Goal: Task Accomplishment & Management: Complete application form

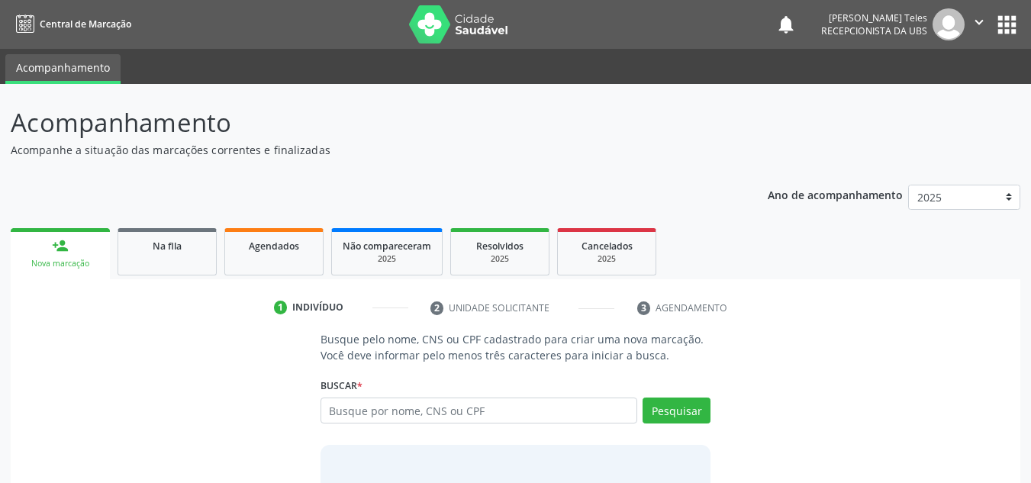
click at [336, 405] on input "text" at bounding box center [480, 411] width 318 height 26
type input "[PERSON_NAME]"
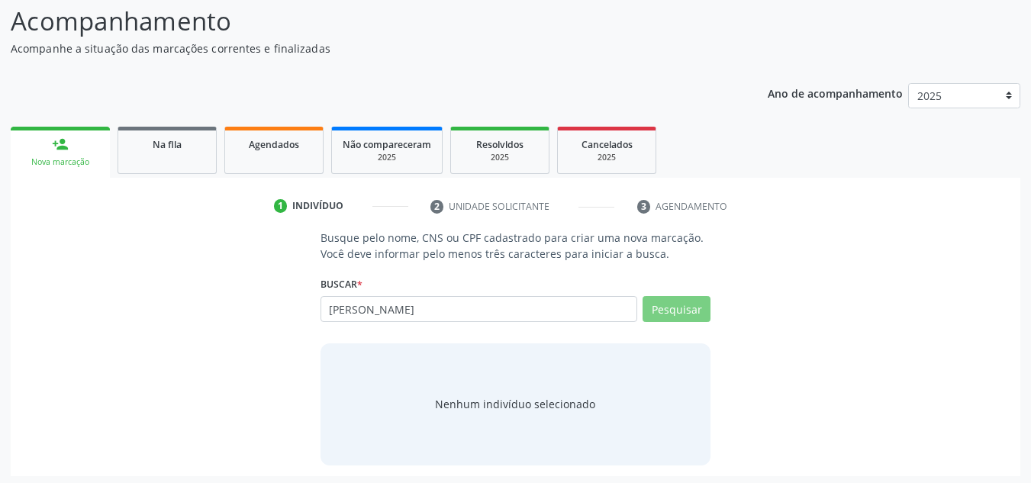
scroll to position [105, 0]
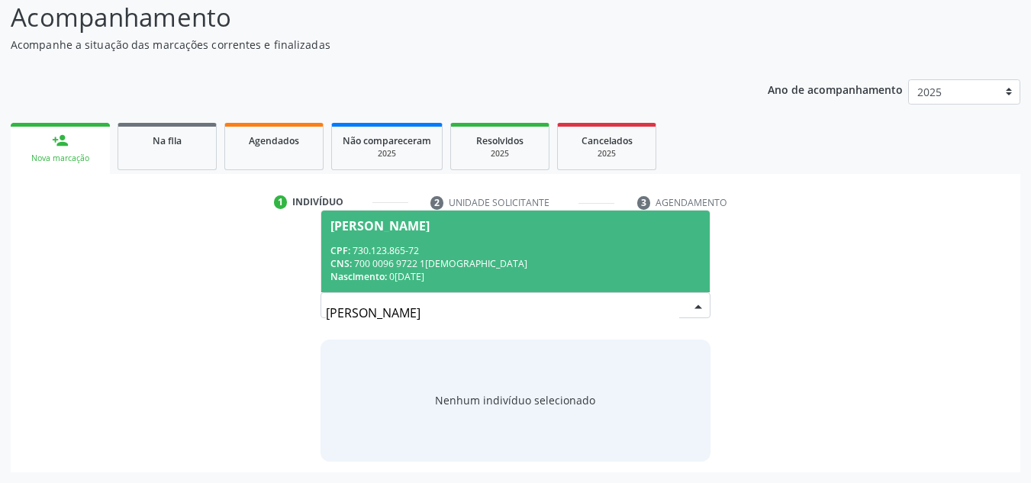
click at [434, 251] on div "CPF: 730.123.865-72" at bounding box center [516, 250] width 371 height 13
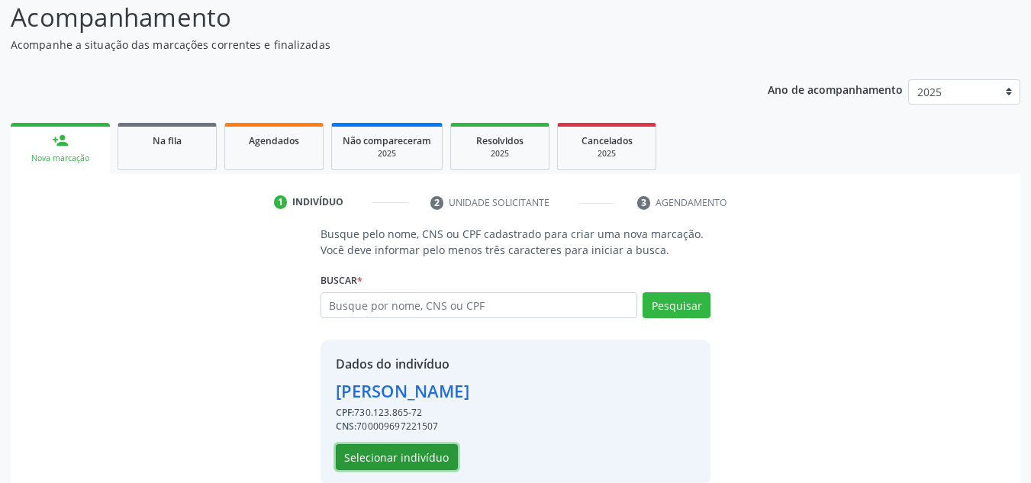
click at [419, 456] on button "Selecionar indivíduo" at bounding box center [397, 457] width 122 height 26
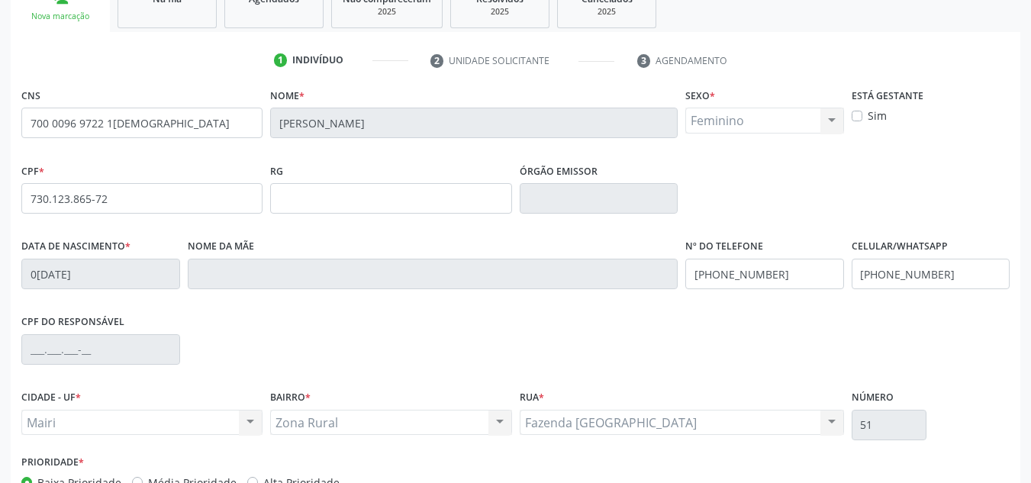
scroll to position [258, 0]
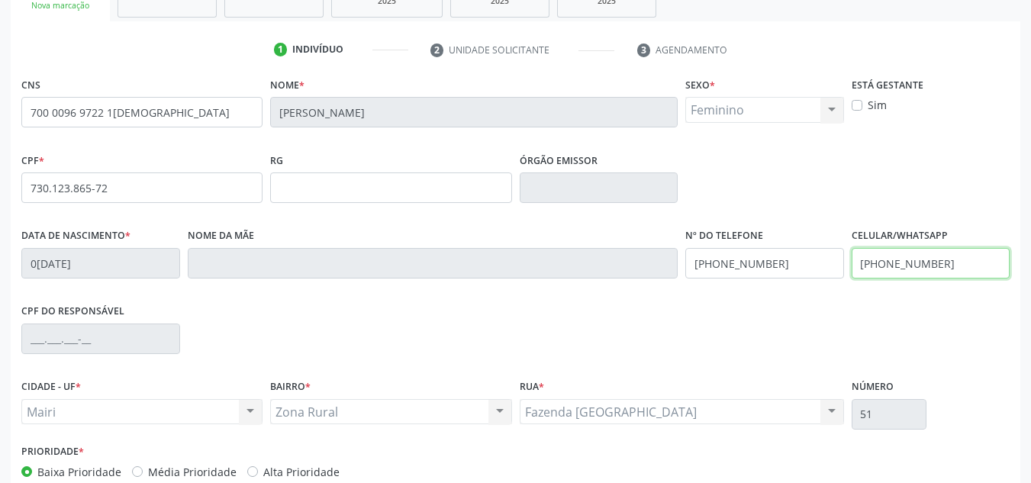
click at [961, 256] on input "[PHONE_NUMBER]" at bounding box center [931, 263] width 159 height 31
type input "("
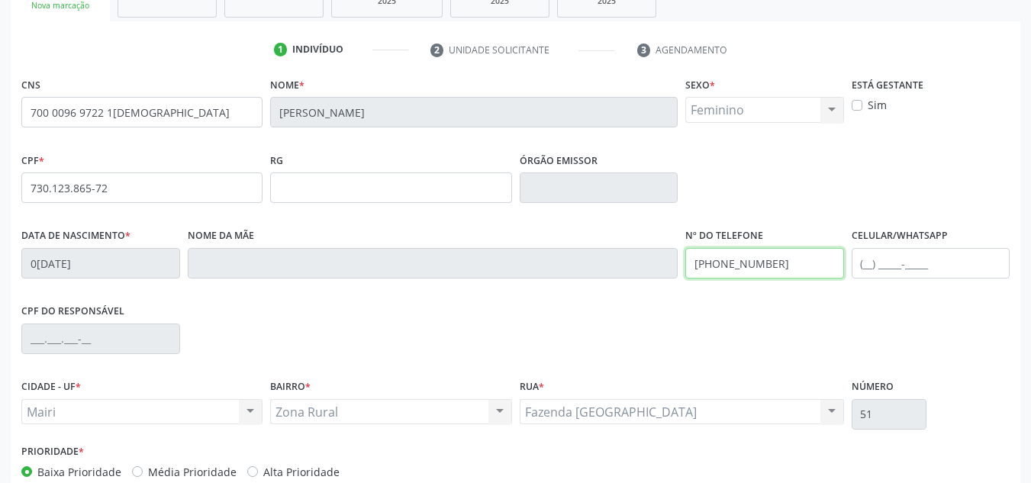
click at [816, 265] on input "[PHONE_NUMBER]" at bounding box center [764, 263] width 159 height 31
type input "("
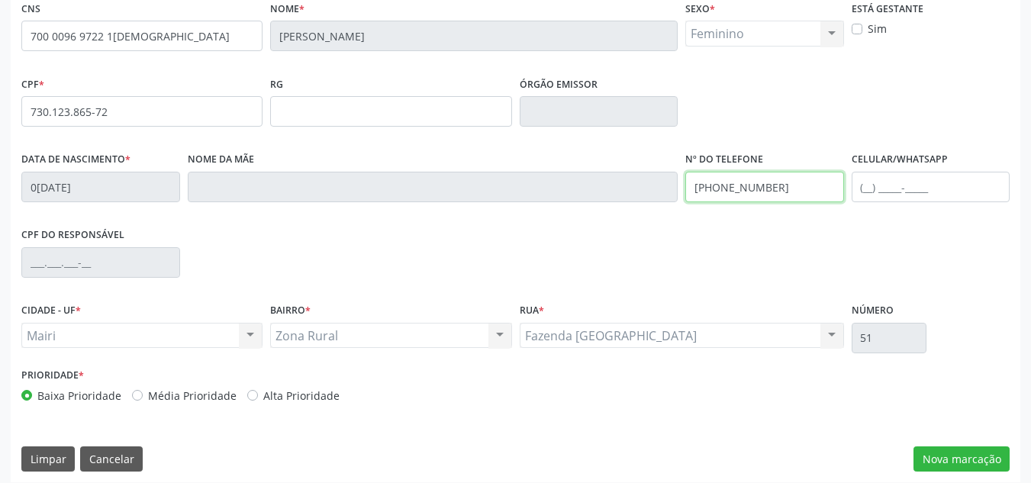
scroll to position [344, 0]
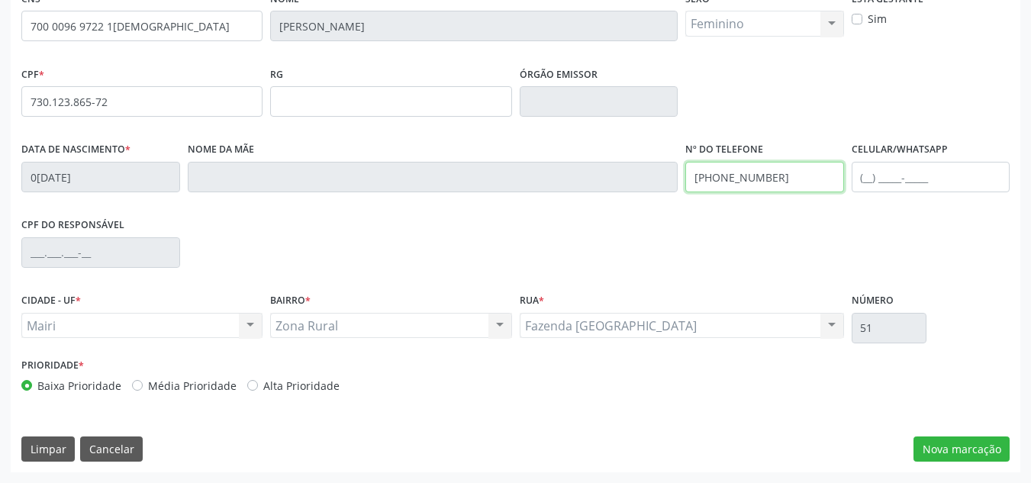
type input "[PHONE_NUMBER]"
click at [247, 391] on div "Alta Prioridade" at bounding box center [293, 386] width 92 height 16
click at [247, 379] on div "Alta Prioridade" at bounding box center [293, 386] width 92 height 16
click at [263, 385] on label "Alta Prioridade" at bounding box center [301, 386] width 76 height 16
click at [247, 385] on input "Alta Prioridade" at bounding box center [252, 385] width 11 height 14
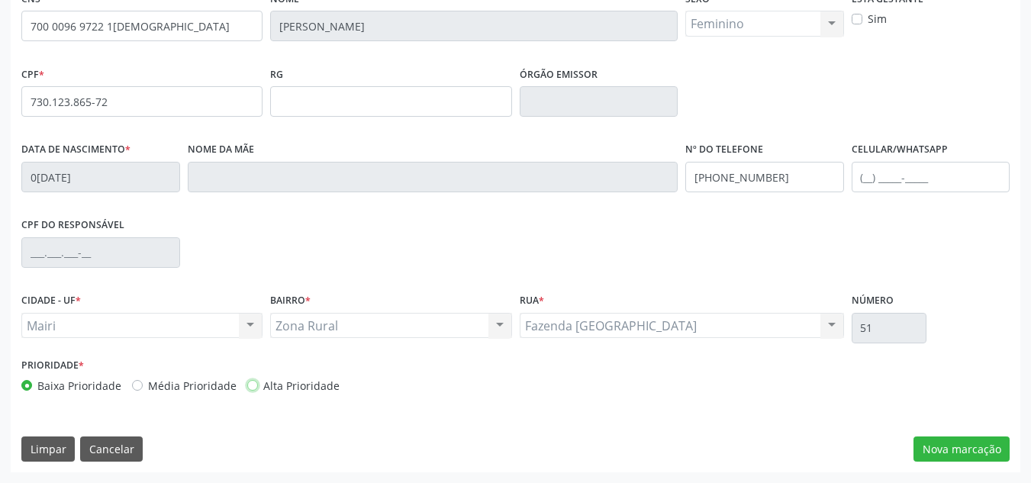
radio input "true"
click at [930, 440] on button "Nova marcação" at bounding box center [962, 450] width 96 height 26
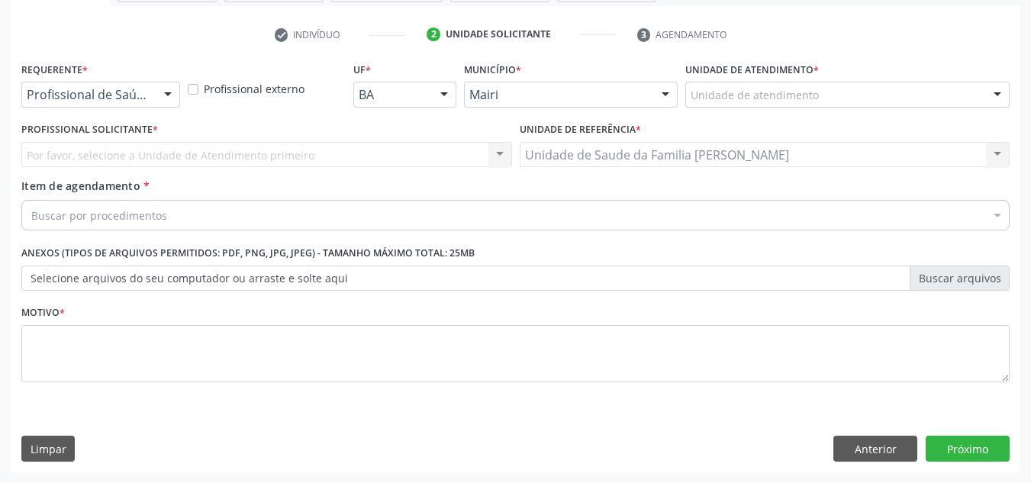
scroll to position [273, 0]
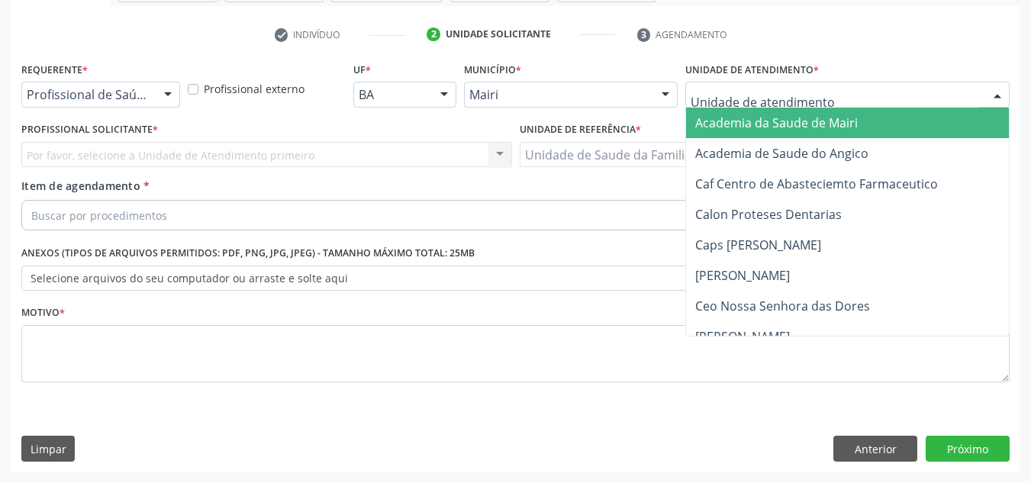
type input "j"
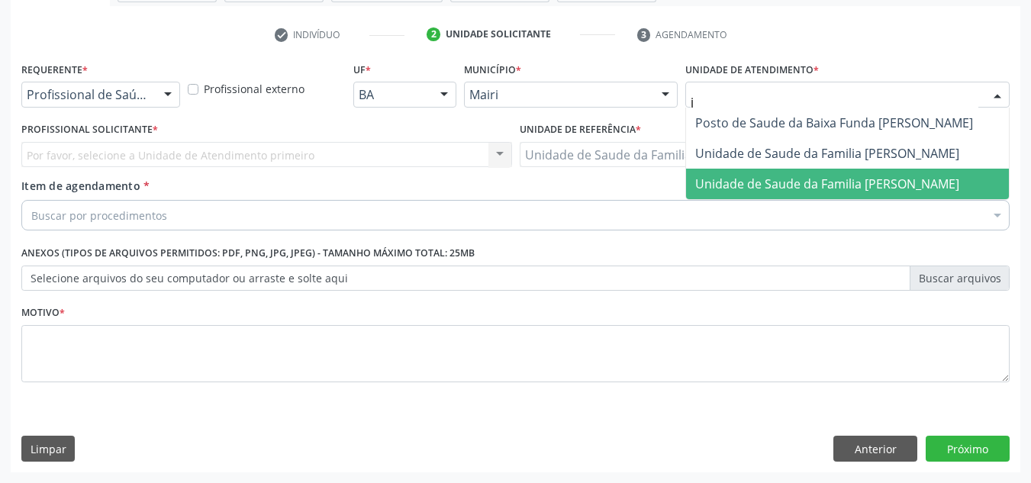
click at [789, 187] on span "Unidade de Saude da Familia [PERSON_NAME]" at bounding box center [827, 184] width 264 height 17
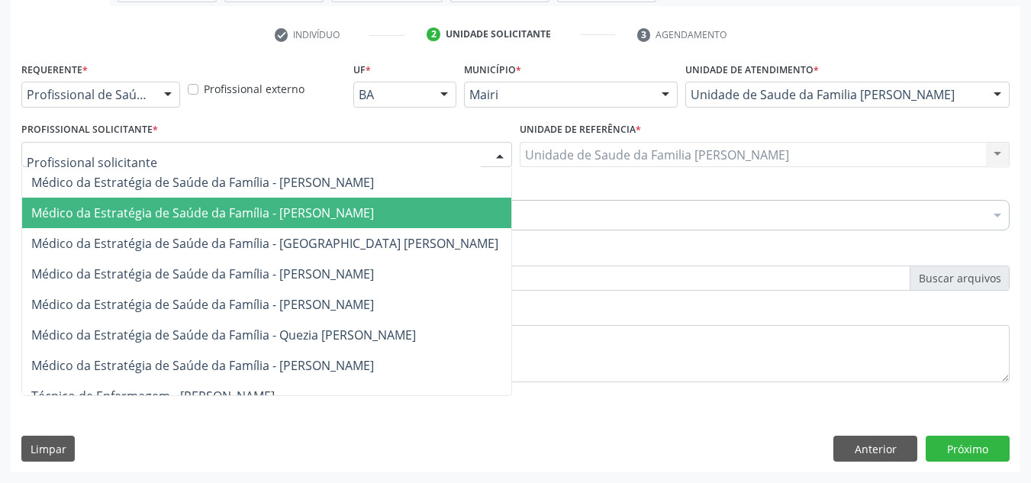
click at [143, 203] on span "Médico da Estratégia de Saúde da Família - [PERSON_NAME]" at bounding box center [266, 213] width 489 height 31
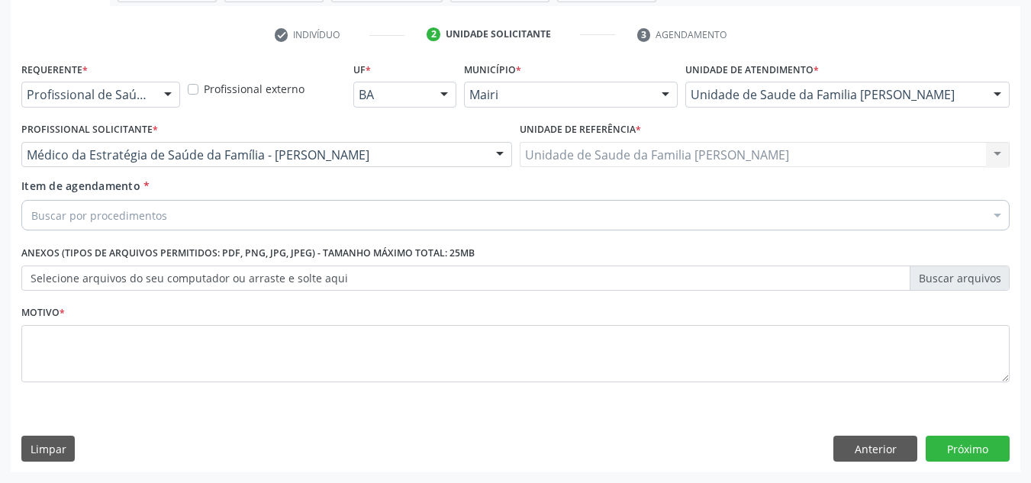
click at [143, 205] on div "Buscar por procedimentos" at bounding box center [515, 215] width 988 height 31
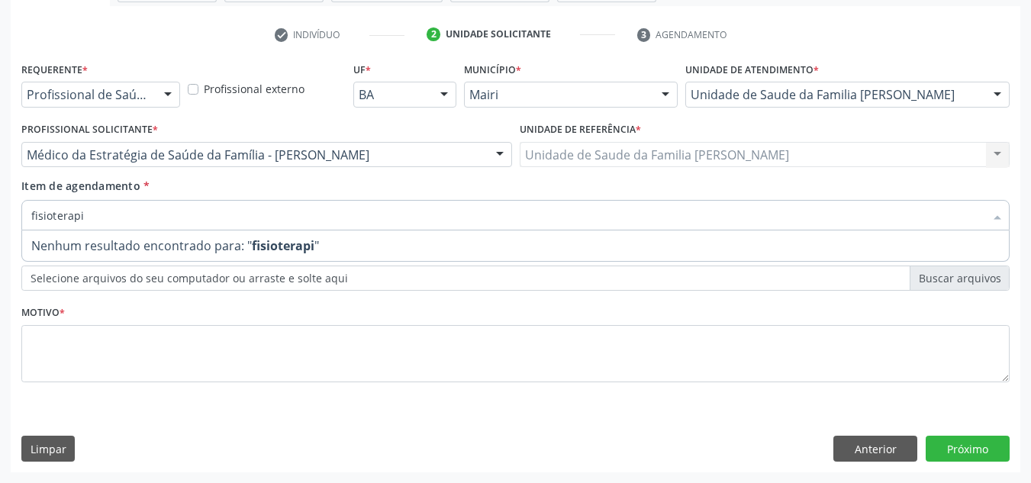
type input "fisioterap"
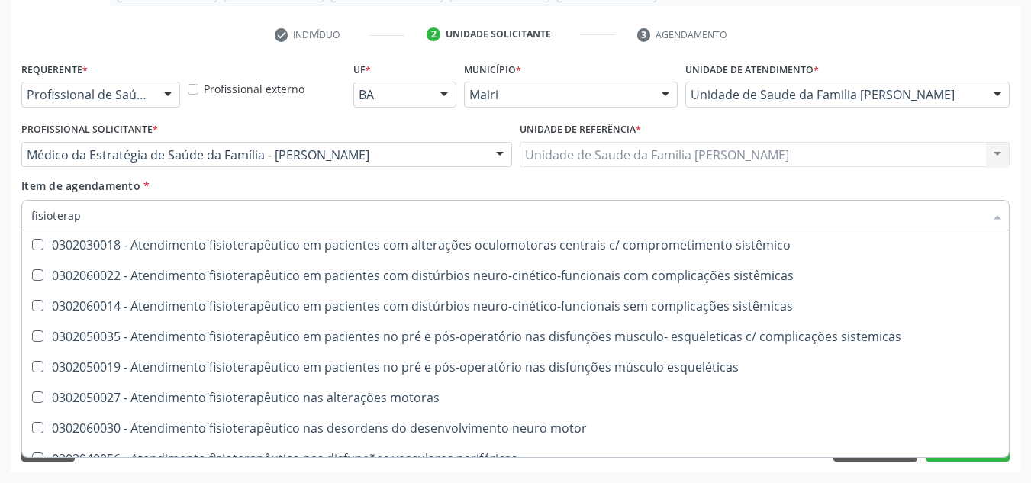
scroll to position [506, 0]
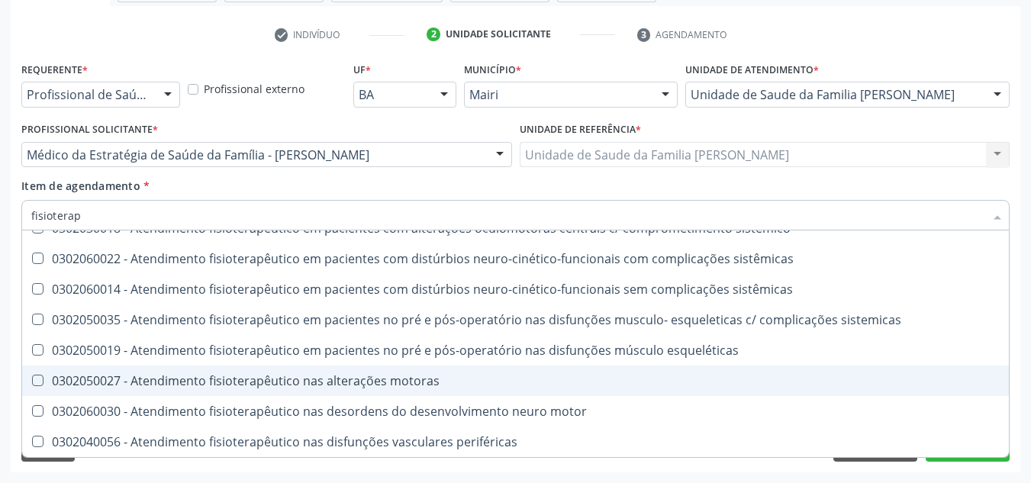
click at [215, 384] on div "0302050027 - Atendimento fisioterapêutico nas alterações motoras" at bounding box center [515, 381] width 969 height 12
checkbox motoras "true"
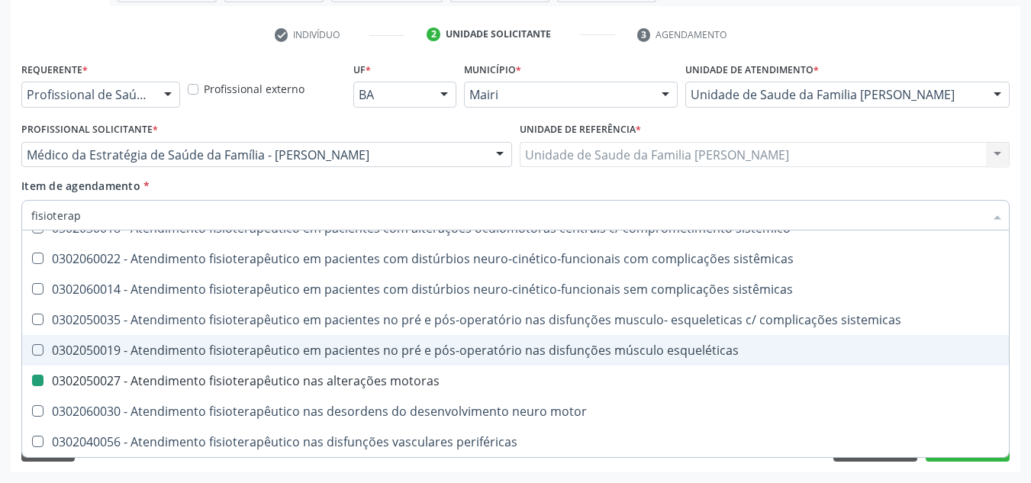
click at [1027, 366] on div "Acompanhamento Acompanhe a situação das marcações correntes e finalizadas Relat…" at bounding box center [515, 147] width 1031 height 672
checkbox cognitivo "true"
checkbox motoras "false"
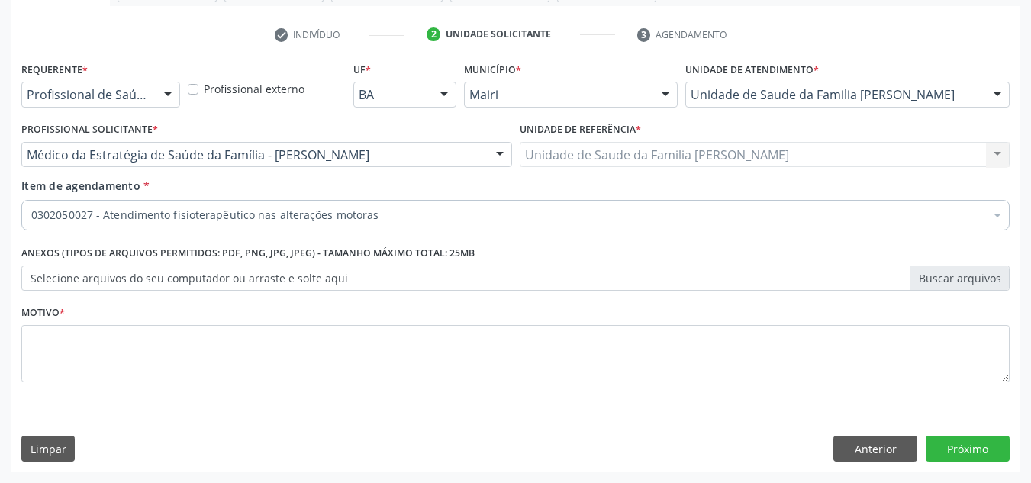
scroll to position [0, 0]
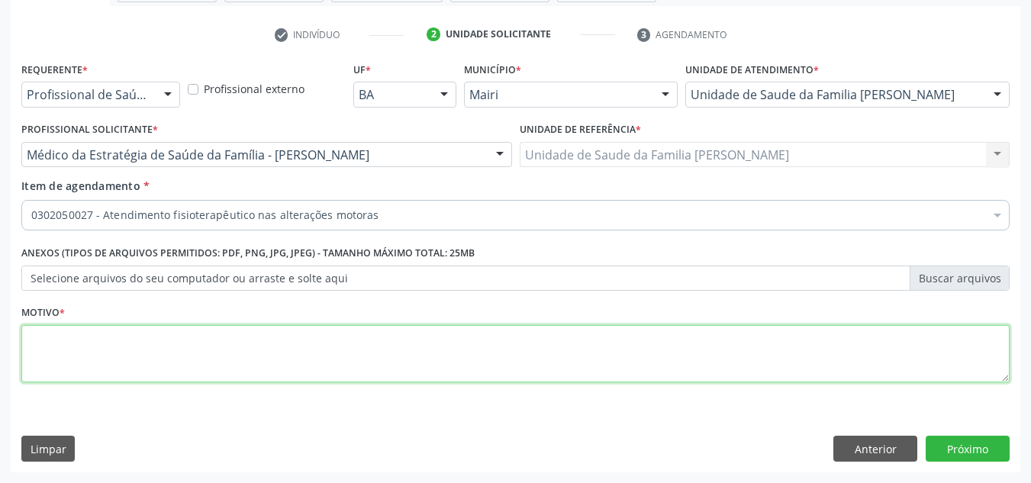
click at [26, 340] on textarea at bounding box center [515, 354] width 988 height 58
type textarea "avaliacao"
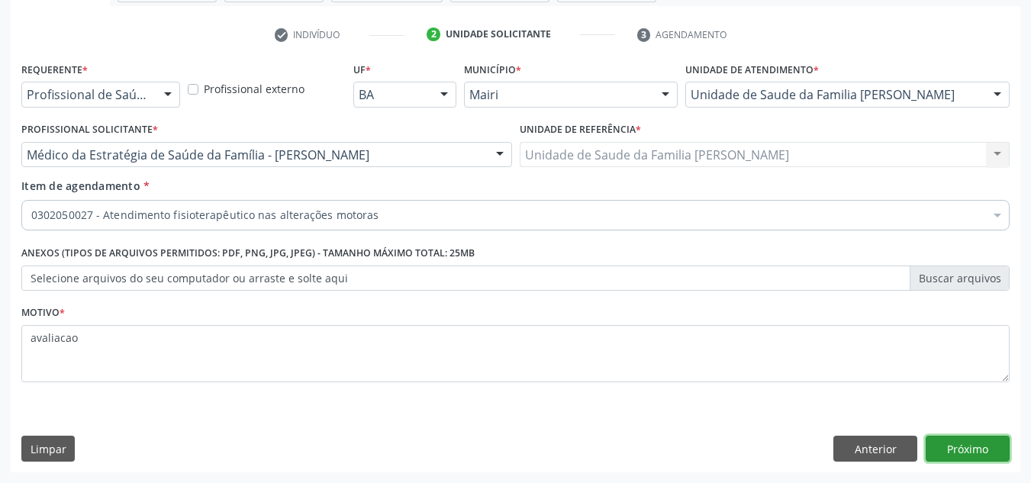
click at [956, 453] on button "Próximo" at bounding box center [968, 449] width 84 height 26
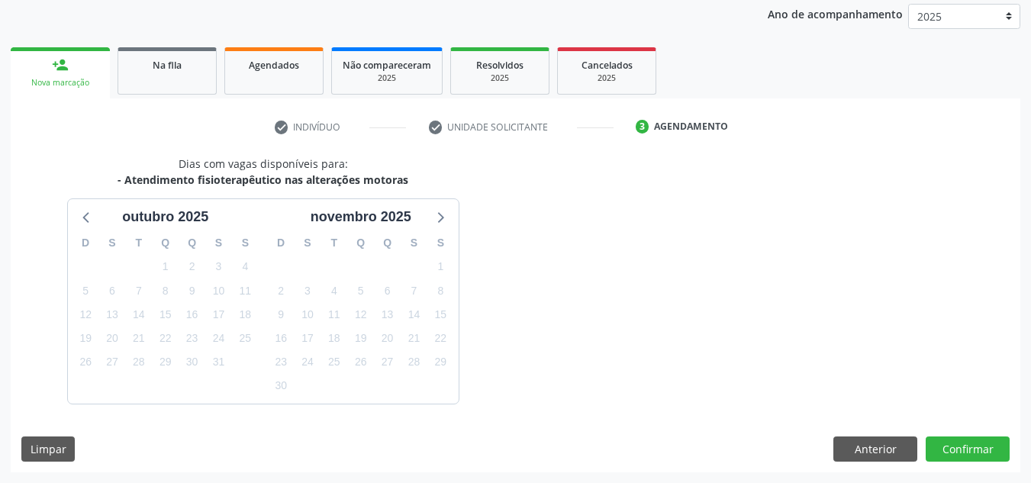
scroll to position [226, 0]
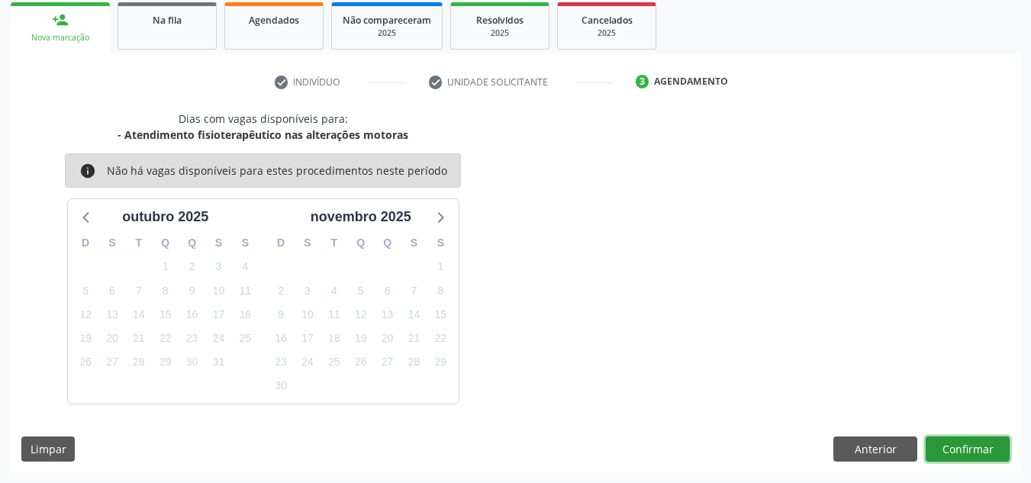
click at [950, 443] on button "Confirmar" at bounding box center [968, 450] width 84 height 26
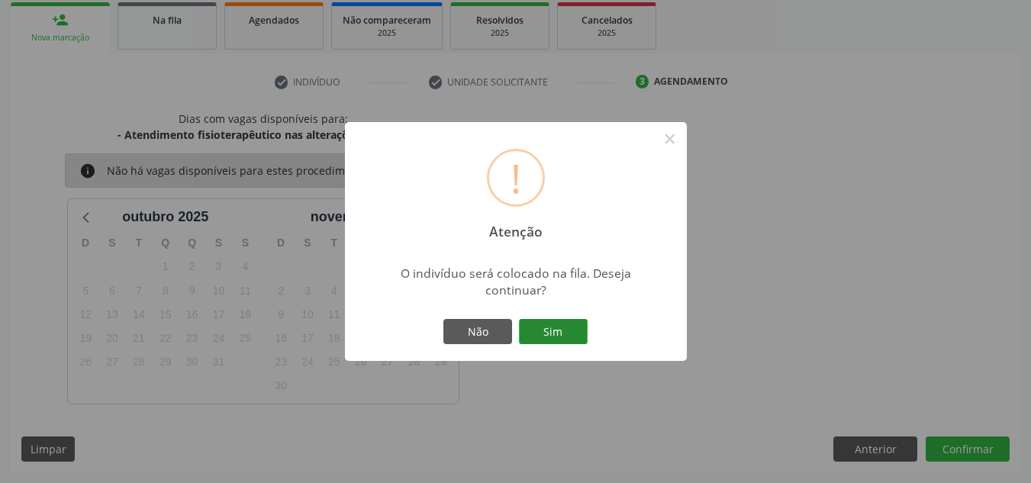
click at [559, 329] on button "Sim" at bounding box center [553, 332] width 69 height 26
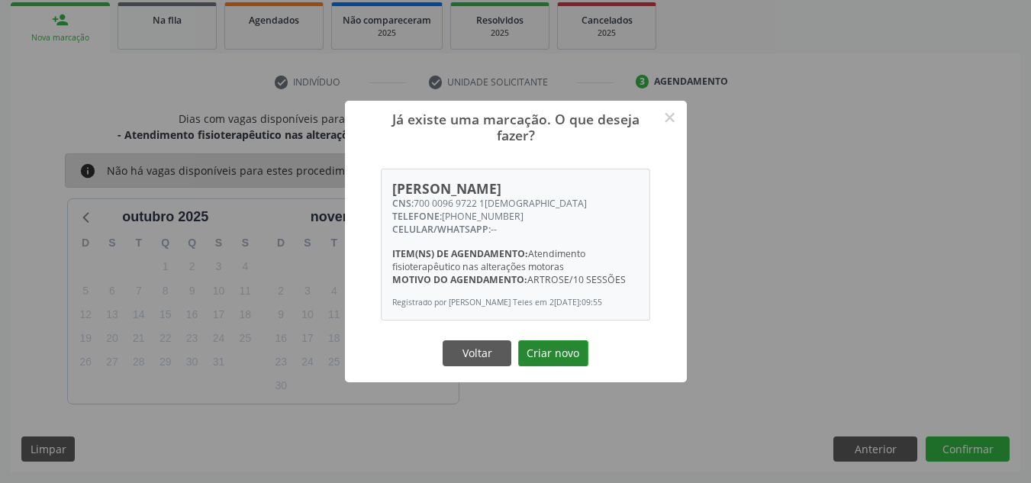
click at [552, 348] on button "Criar novo" at bounding box center [553, 353] width 70 height 26
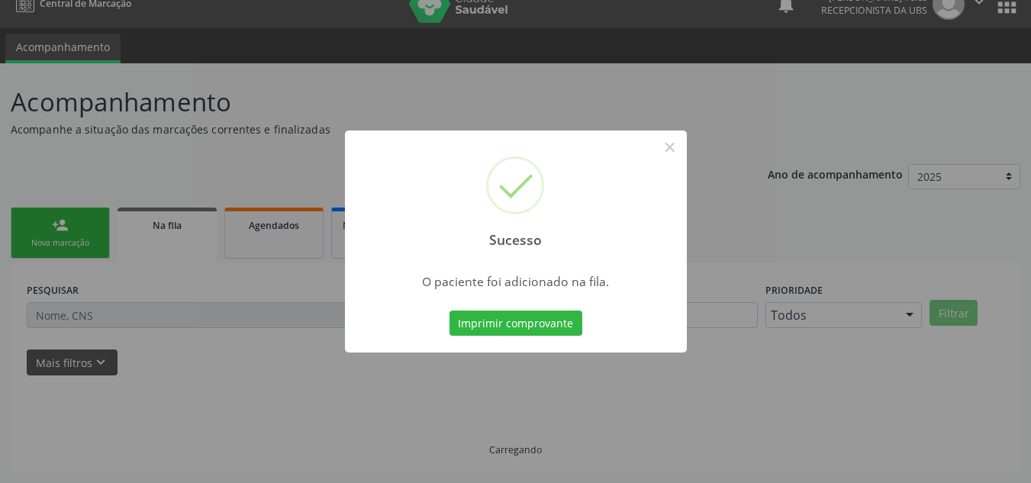
scroll to position [21, 0]
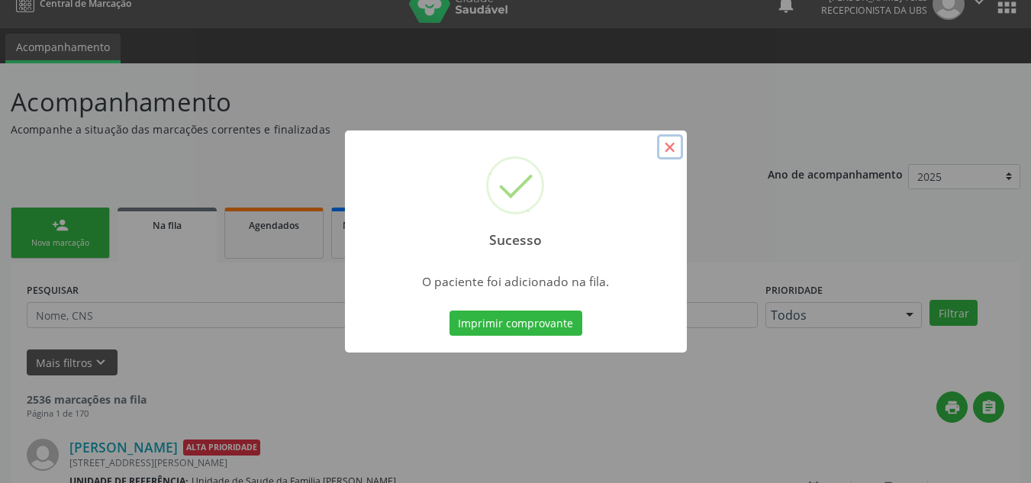
click at [670, 143] on button "×" at bounding box center [670, 147] width 26 height 26
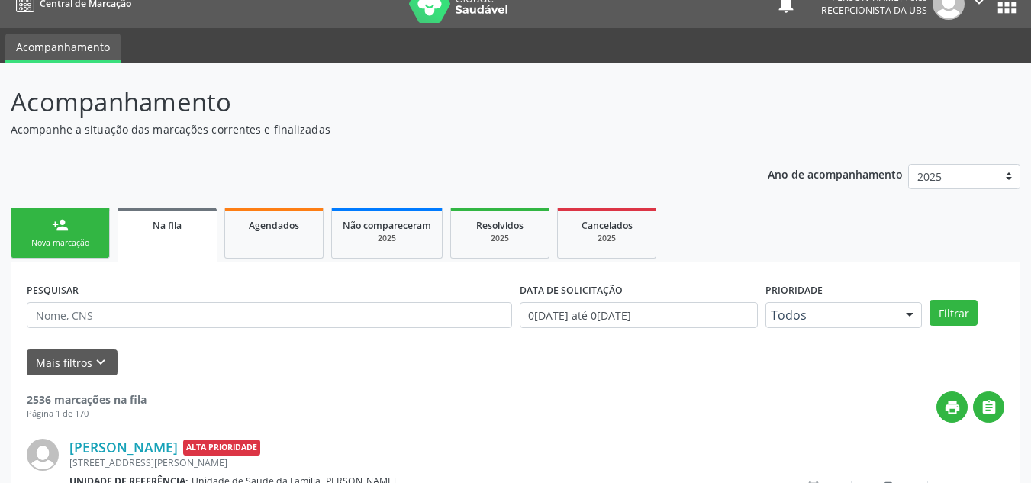
click at [67, 228] on div "person_add" at bounding box center [60, 225] width 17 height 17
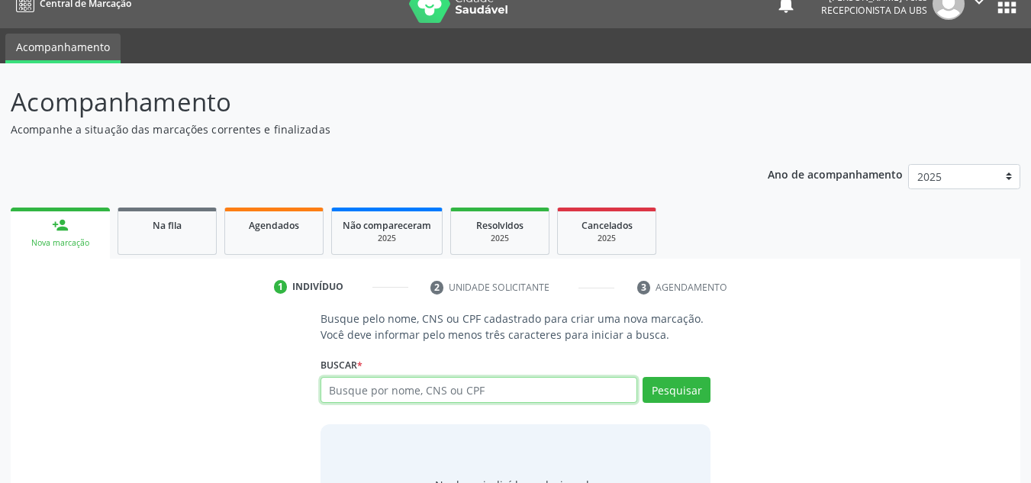
click at [416, 398] on input "text" at bounding box center [480, 390] width 318 height 26
type input "[PERSON_NAME]"
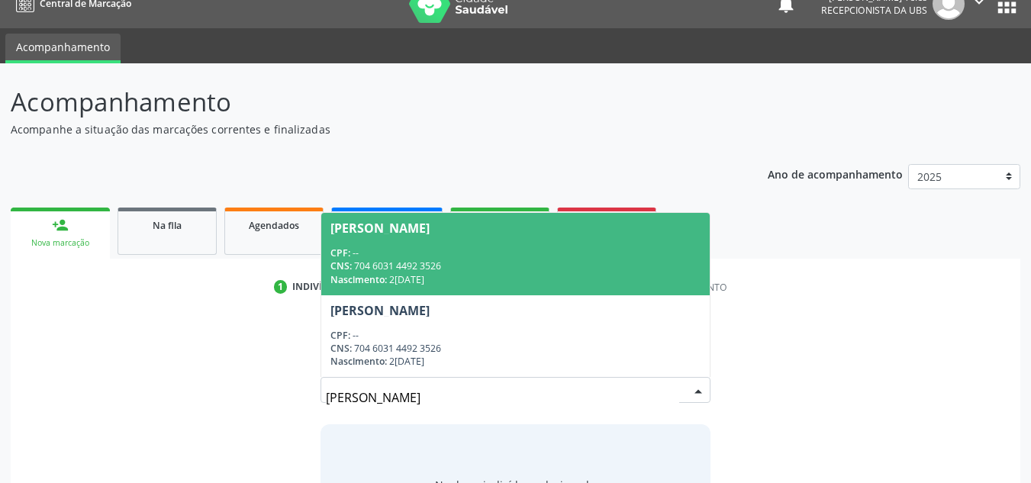
click at [408, 256] on div "CPF: --" at bounding box center [516, 253] width 371 height 13
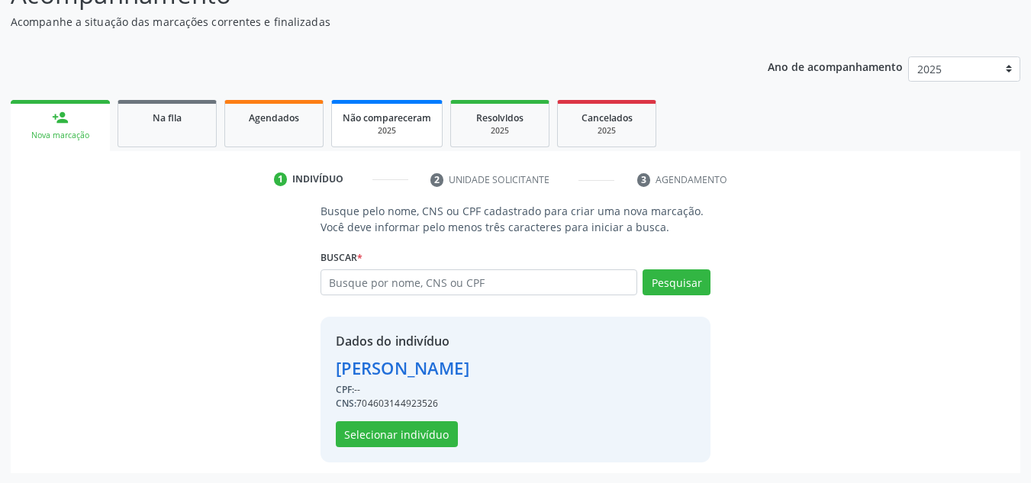
scroll to position [129, 0]
click at [417, 434] on button "Selecionar indivíduo" at bounding box center [397, 434] width 122 height 26
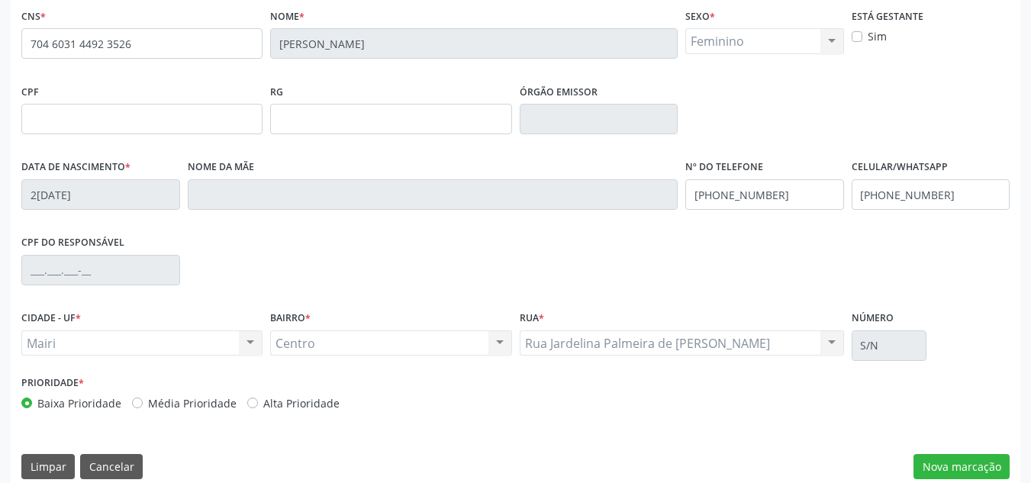
scroll to position [344, 0]
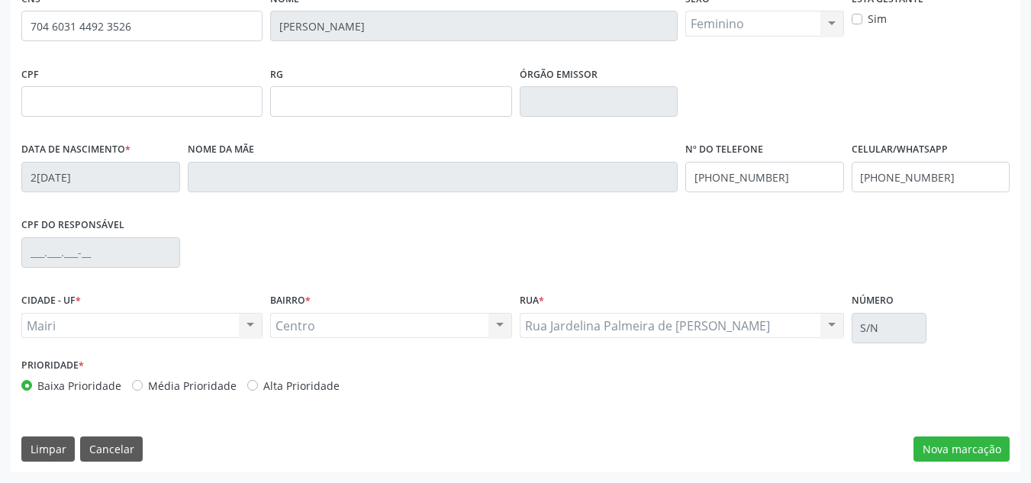
click at [263, 388] on label "Alta Prioridade" at bounding box center [301, 386] width 76 height 16
click at [247, 388] on input "Alta Prioridade" at bounding box center [252, 385] width 11 height 14
radio input "true"
click at [952, 456] on button "Nova marcação" at bounding box center [962, 450] width 96 height 26
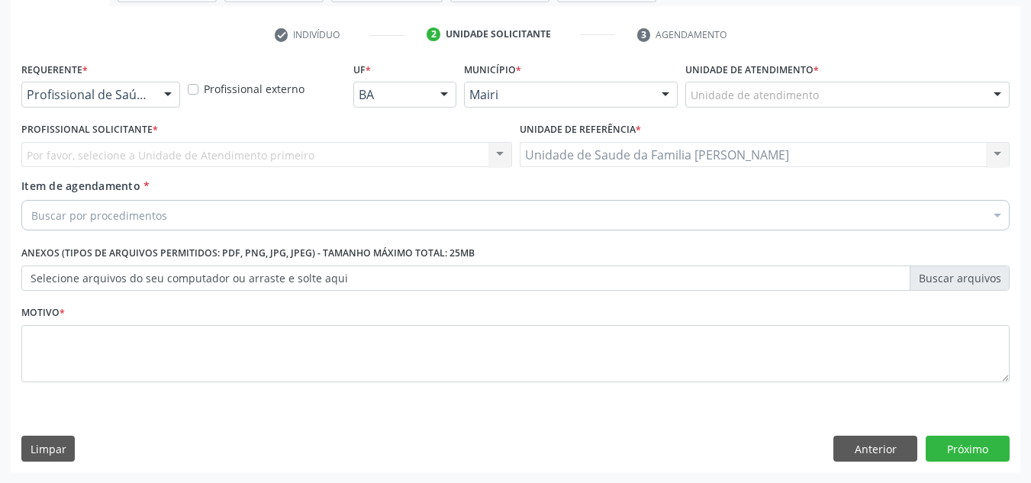
scroll to position [273, 0]
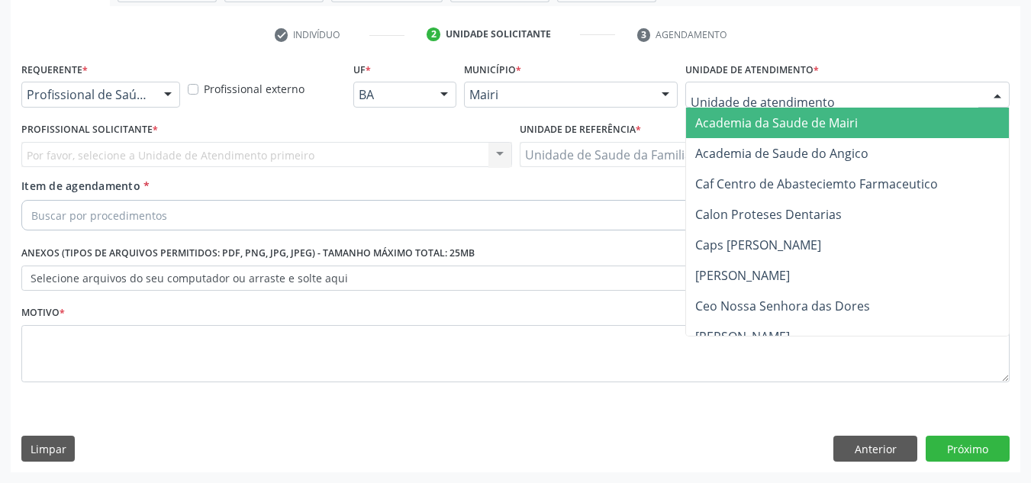
type input "j"
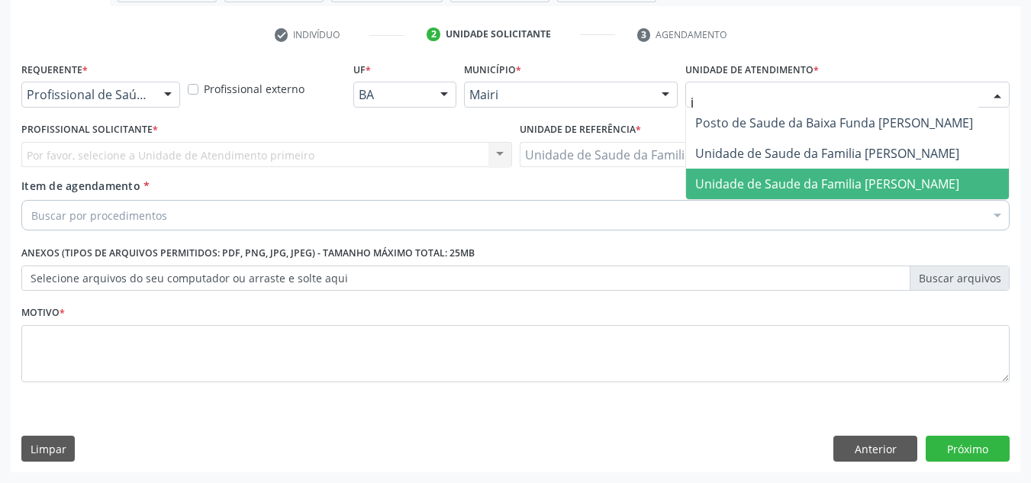
click at [736, 188] on span "Unidade de Saude da Familia [PERSON_NAME]" at bounding box center [827, 184] width 264 height 17
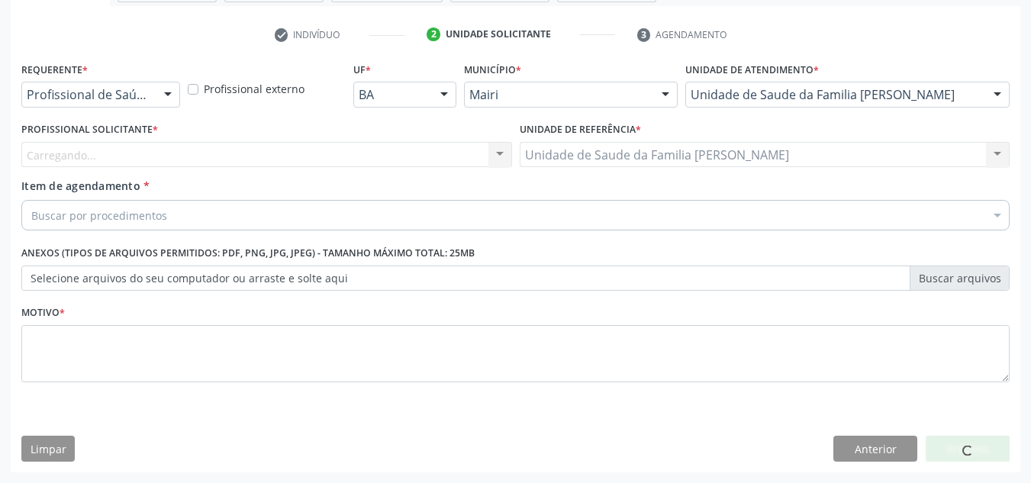
click at [91, 145] on div "Carregando... Nenhum resultado encontrado para: " " Não há nenhuma opção para s…" at bounding box center [266, 155] width 491 height 26
click at [88, 140] on div "Profissional Solicitante * [GEOGRAPHIC_DATA]... Nenhum resultado encontrado par…" at bounding box center [266, 142] width 491 height 49
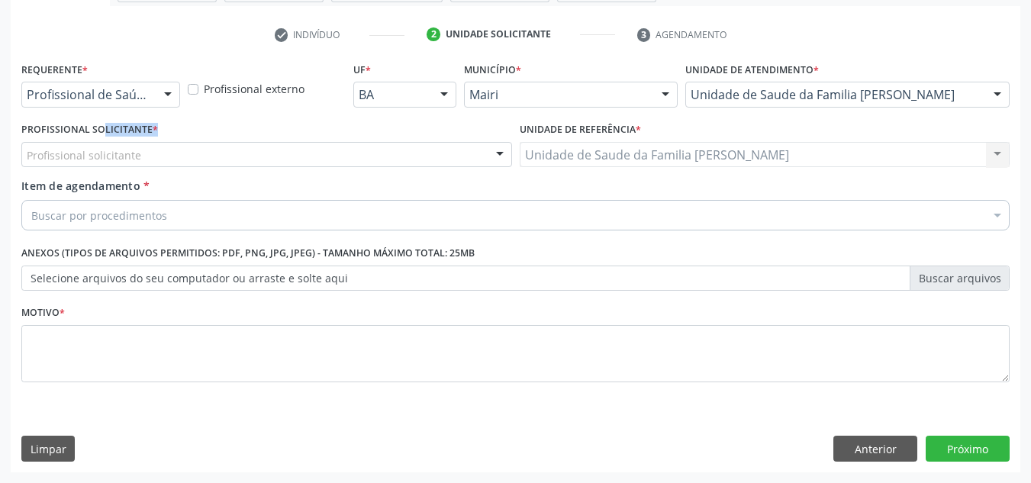
click at [88, 140] on label "Profissional Solicitante *" at bounding box center [89, 130] width 137 height 24
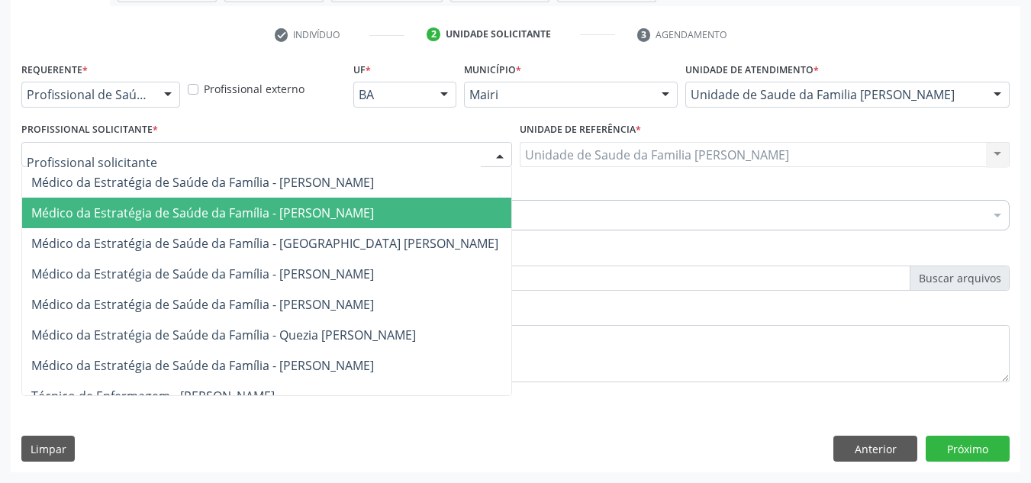
click at [142, 205] on span "Médico da Estratégia de Saúde da Família - [PERSON_NAME]" at bounding box center [202, 213] width 343 height 17
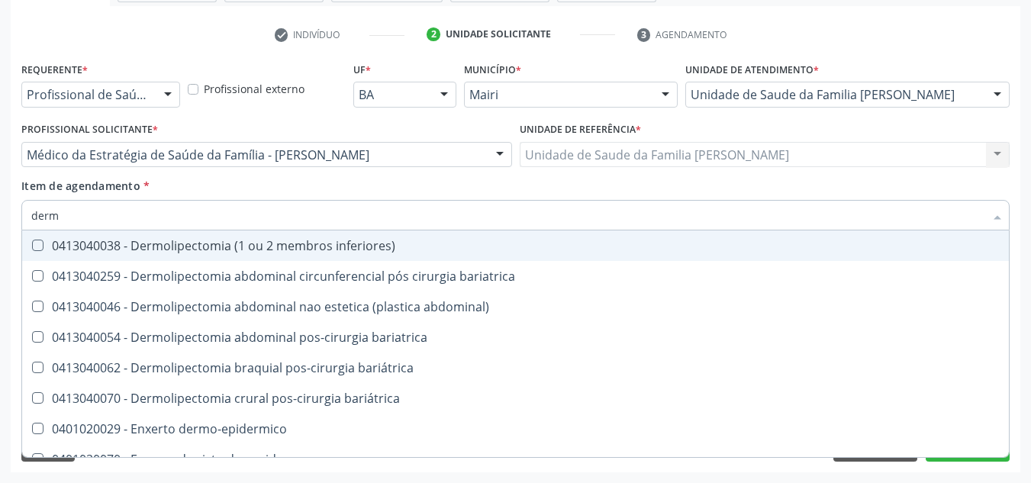
type input "derma"
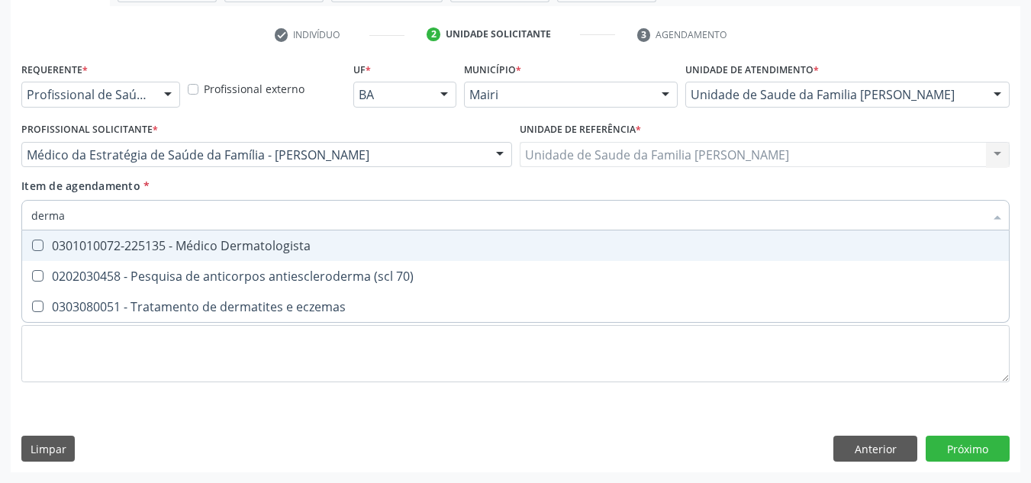
click at [147, 252] on div "0301010072-225135 - Médico Dermatologista" at bounding box center [515, 246] width 969 height 12
checkbox Dermatologista "true"
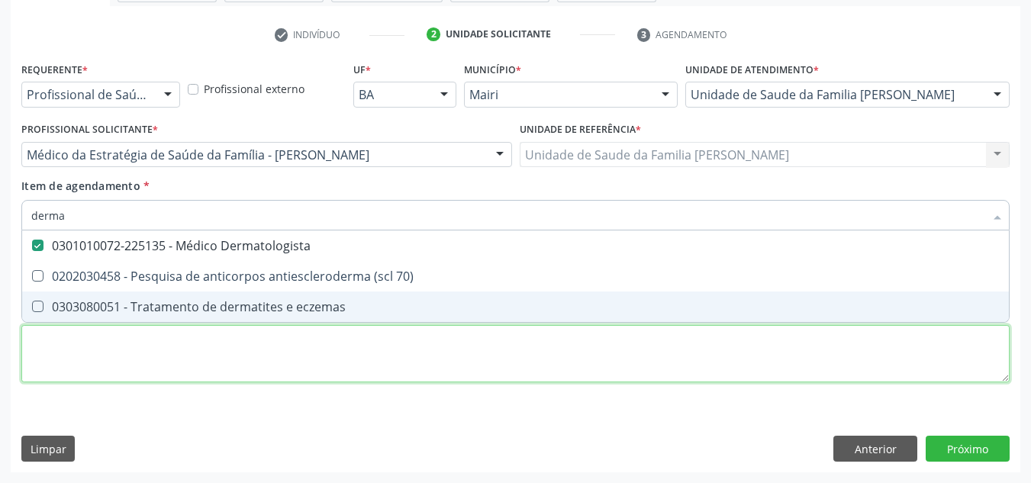
click at [121, 356] on div "Requerente * Profissional de Saúde Profissional de Saúde Paciente Nenhum result…" at bounding box center [515, 231] width 988 height 346
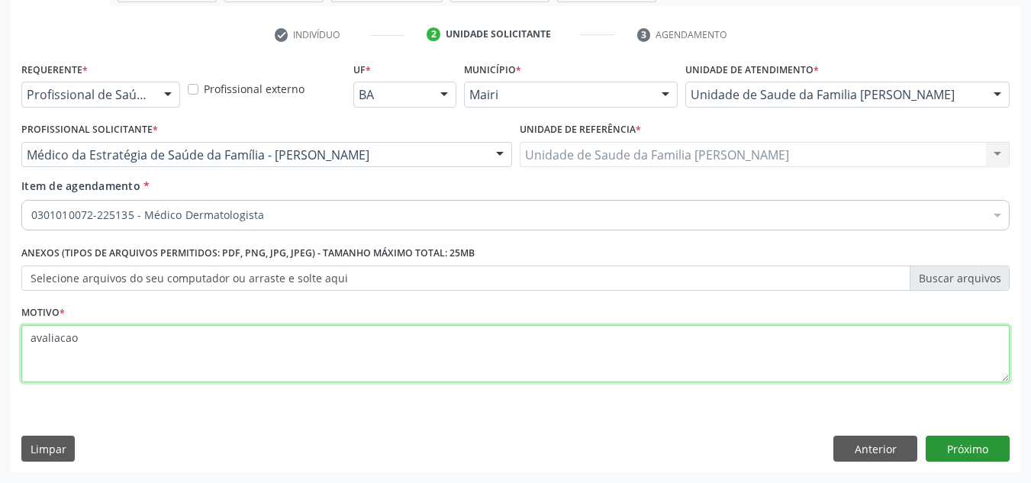
type textarea "avaliacao"
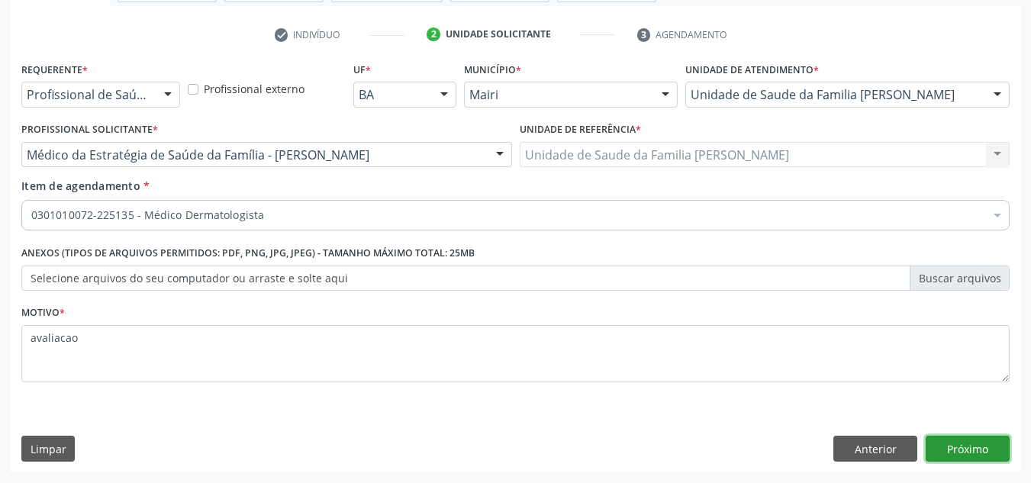
click at [955, 451] on button "Próximo" at bounding box center [968, 449] width 84 height 26
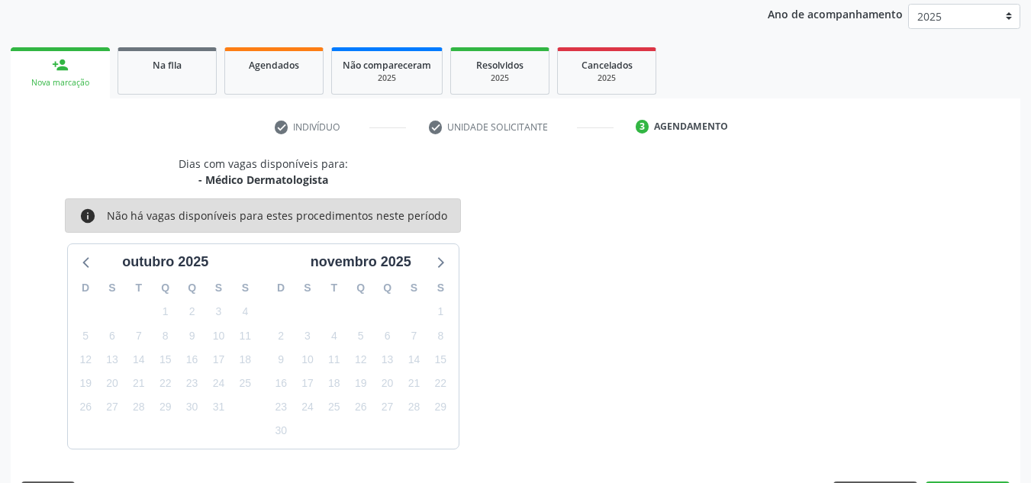
scroll to position [226, 0]
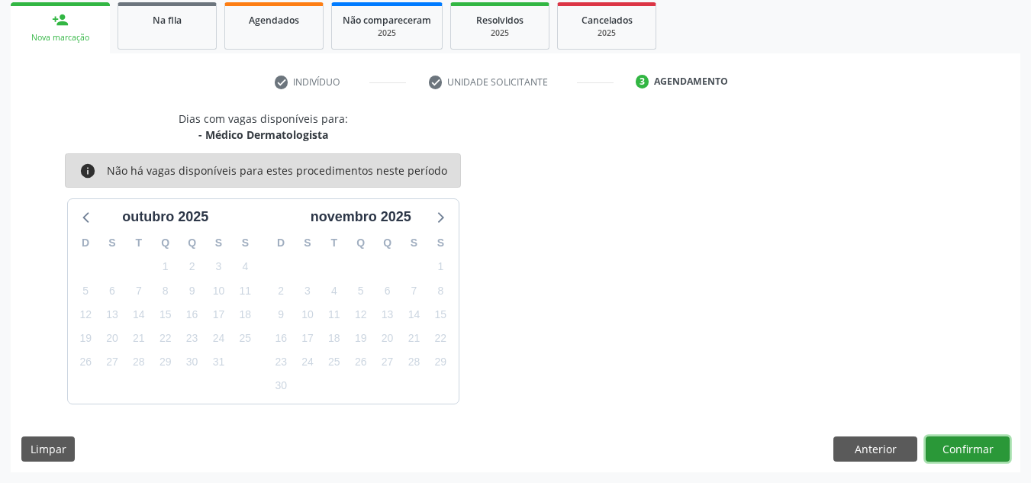
click at [965, 455] on button "Confirmar" at bounding box center [968, 450] width 84 height 26
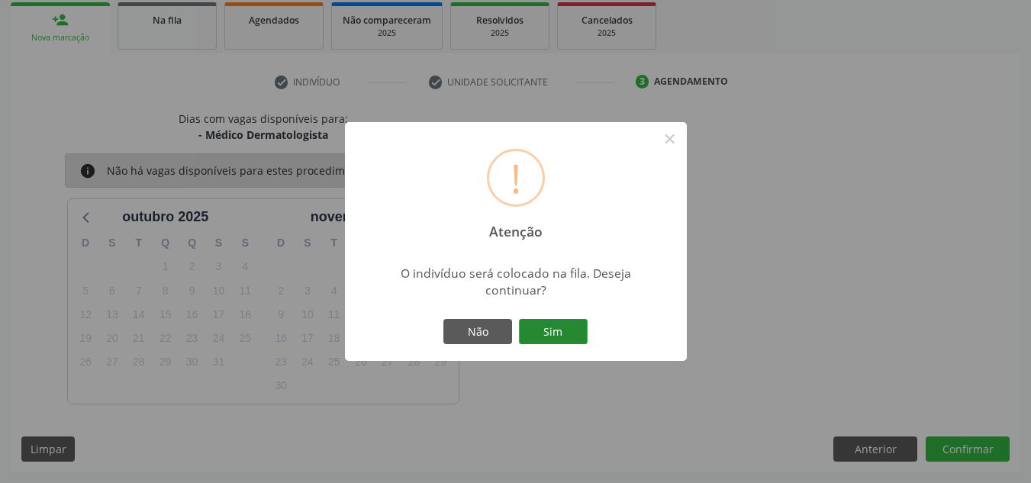
click at [547, 330] on button "Sim" at bounding box center [553, 332] width 69 height 26
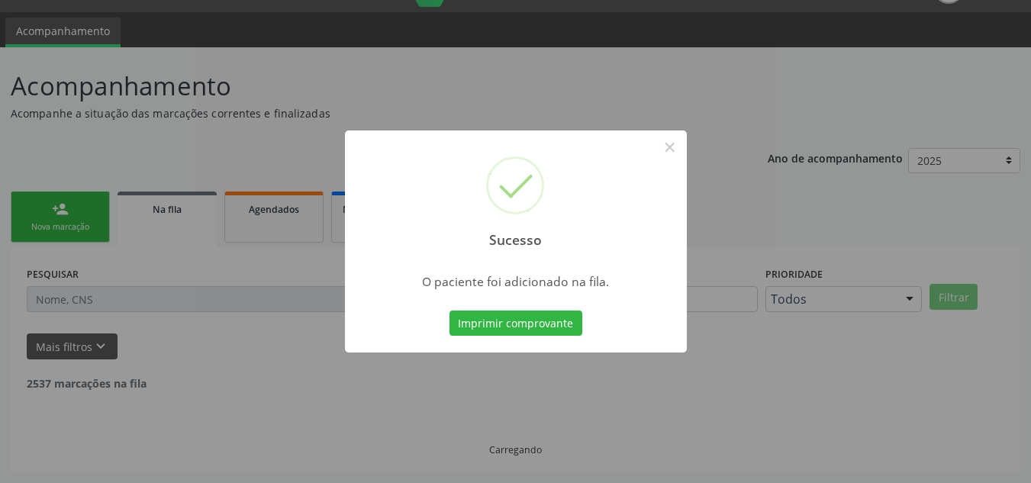
scroll to position [21, 0]
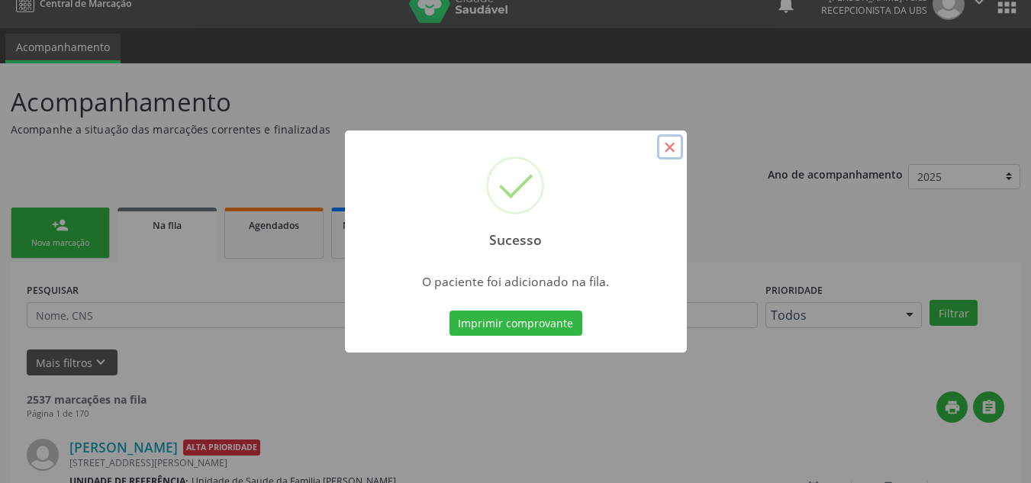
click at [667, 148] on button "×" at bounding box center [670, 147] width 26 height 26
